Goal: Task Accomplishment & Management: Manage account settings

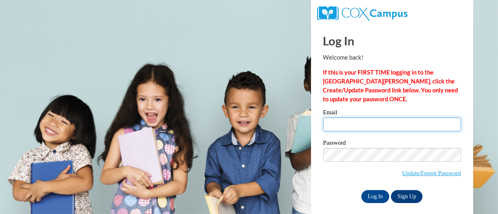
click at [361, 125] on input "Email" at bounding box center [392, 125] width 138 height 14
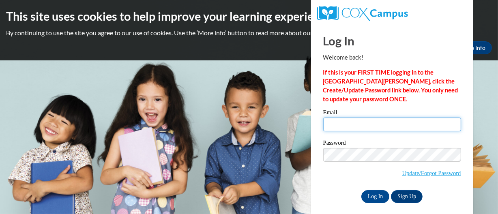
type input "parkerjaz1992@gmail.com"
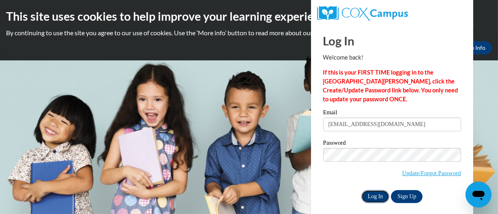
click at [377, 192] on input "Log In" at bounding box center [375, 196] width 28 height 13
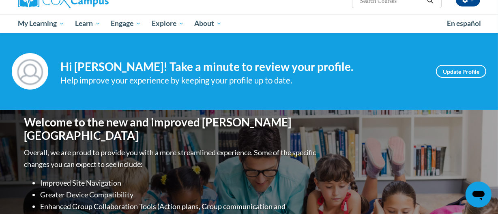
scroll to position [69, 0]
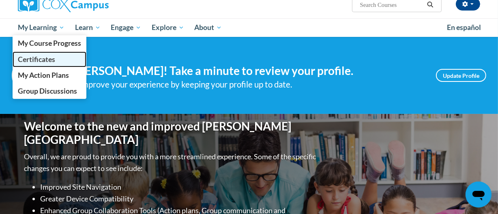
click at [42, 56] on span "Certificates" at bounding box center [36, 59] width 37 height 9
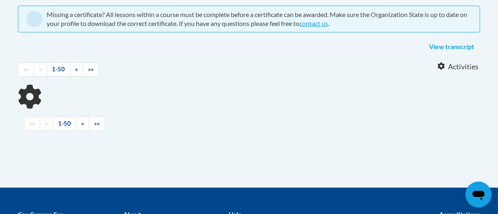
scroll to position [204, 0]
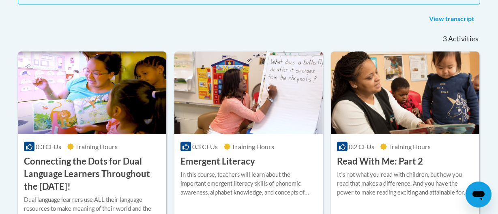
drag, startPoint x: 503, startPoint y: 31, endPoint x: 487, endPoint y: 114, distance: 84.7
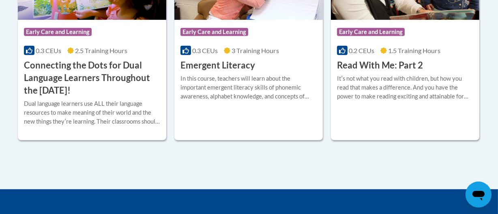
scroll to position [320, 0]
